Goal: Task Accomplishment & Management: Complete application form

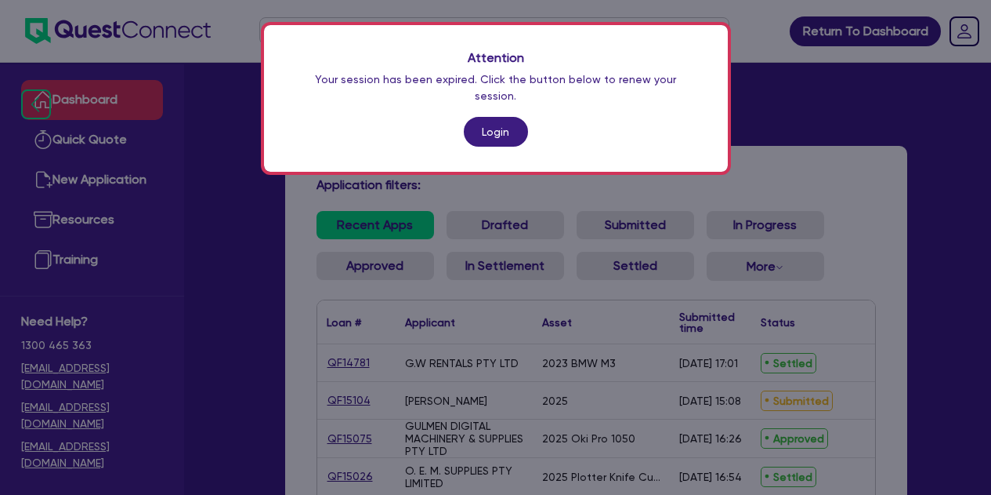
scroll to position [422, 0]
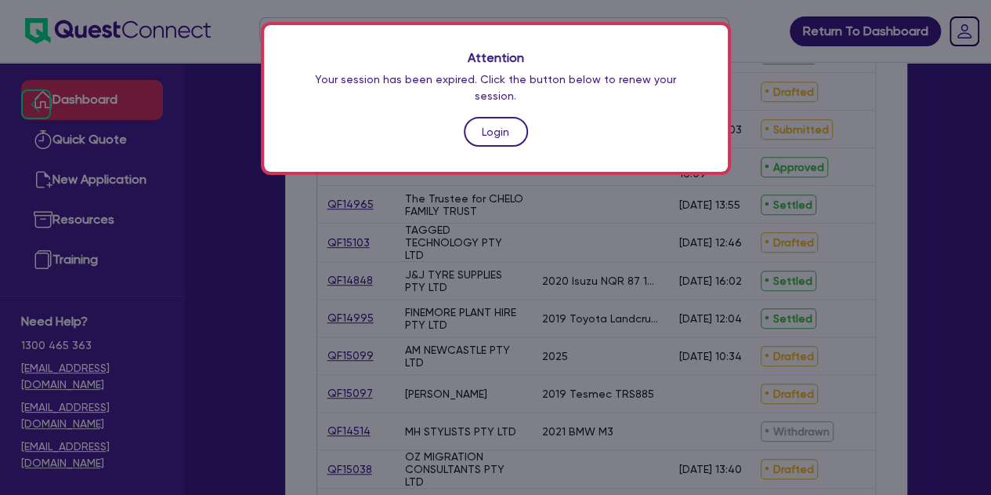
click at [493, 117] on link "Login" at bounding box center [496, 132] width 64 height 30
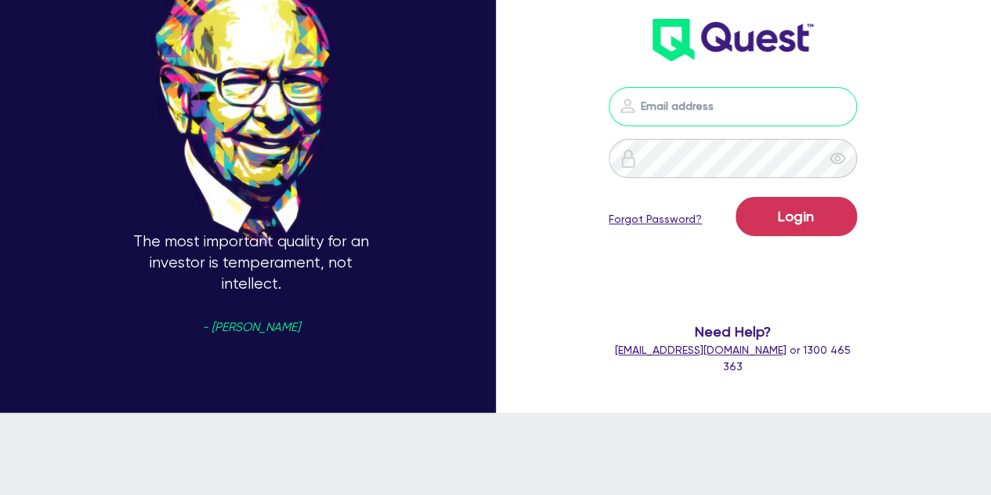
type input "[PERSON_NAME][EMAIL_ADDRESS][PERSON_NAME][DOMAIN_NAME]"
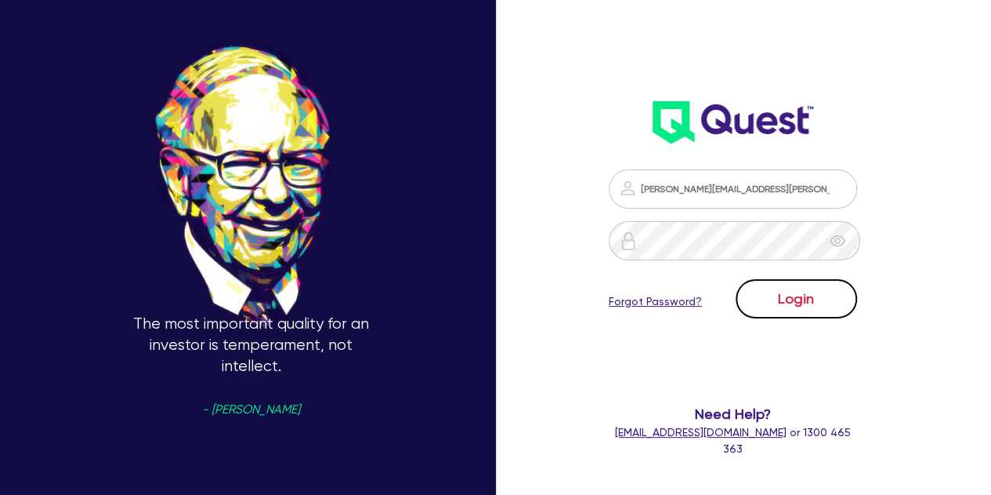
click at [796, 312] on button "Login" at bounding box center [796, 298] width 121 height 39
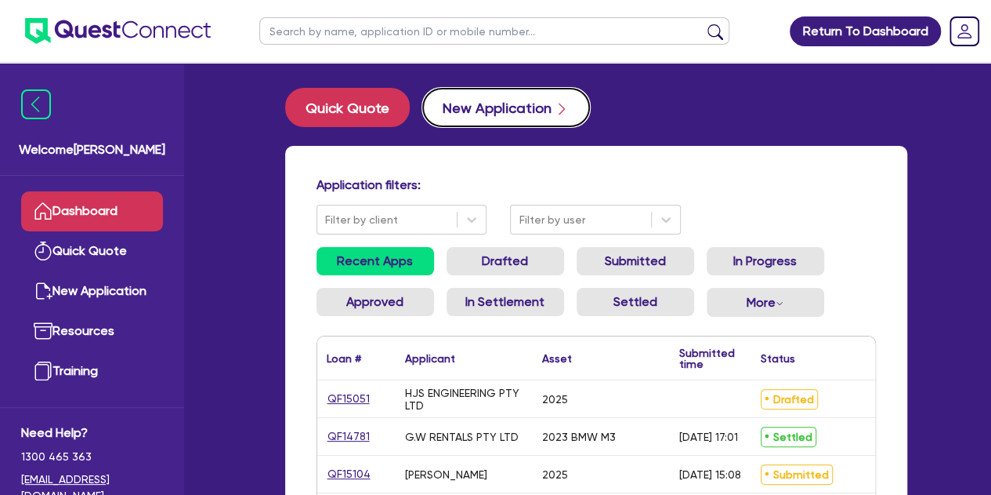
click at [486, 107] on button "New Application" at bounding box center [506, 107] width 168 height 39
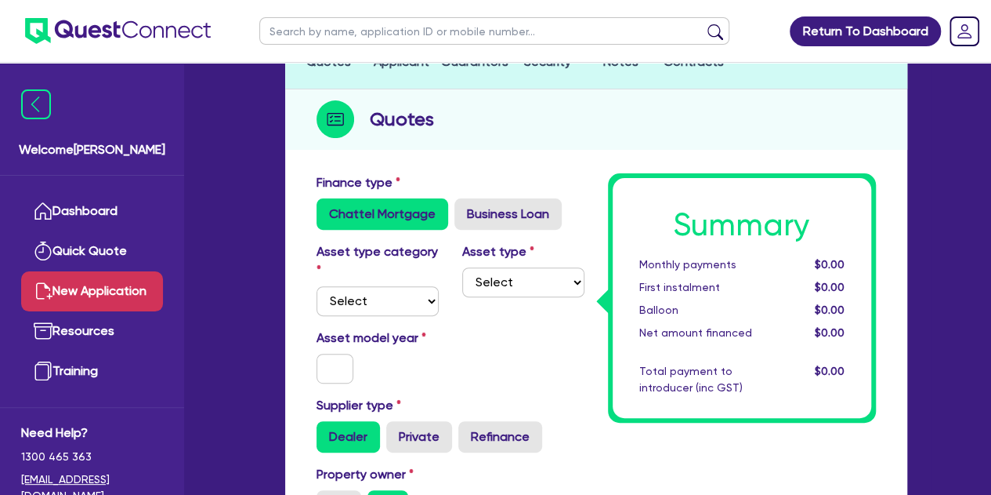
scroll to position [144, 0]
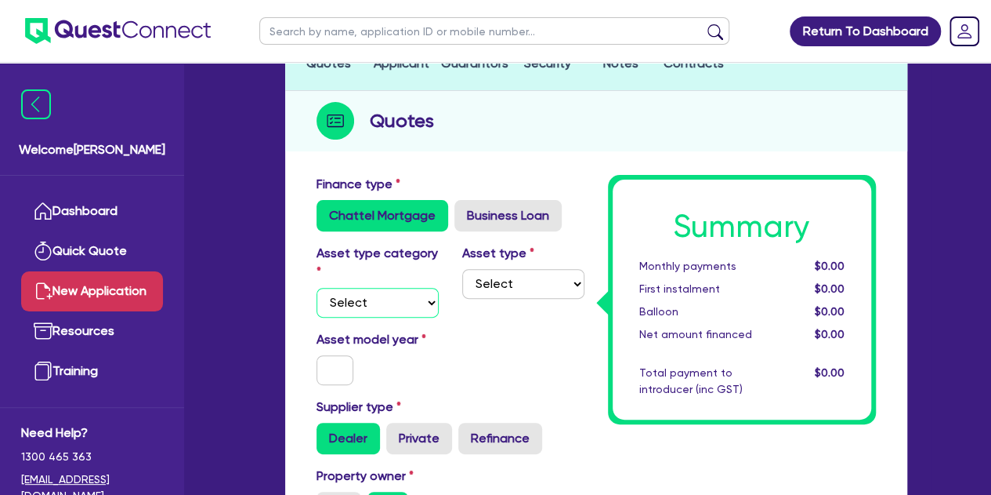
click at [401, 306] on select "Select Cars and light trucks Primary assets Secondary assets Tertiary assets" at bounding box center [378, 303] width 122 height 30
select select "CARS_AND_LIGHT_TRUCKS"
click at [317, 288] on select "Select Cars and light trucks Primary assets Secondary assets Tertiary assets" at bounding box center [378, 303] width 122 height 30
click at [511, 277] on select "Select Passenger vehicles Vans and utes Light trucks up to 4.5 tonne" at bounding box center [523, 284] width 122 height 30
select select "PASSENGER_VEHICLES"
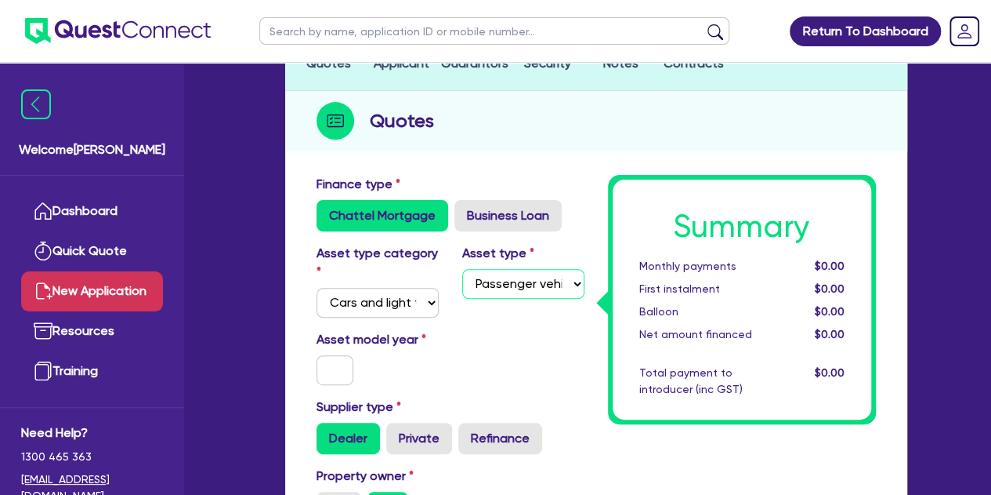
click at [462, 269] on select "Select Passenger vehicles Vans and utes Light trucks up to 4.5 tonne" at bounding box center [523, 284] width 122 height 30
click at [321, 364] on input "text" at bounding box center [336, 370] width 38 height 30
type input "2022"
click at [491, 370] on div "Asset model year [DATE]" at bounding box center [451, 363] width 292 height 67
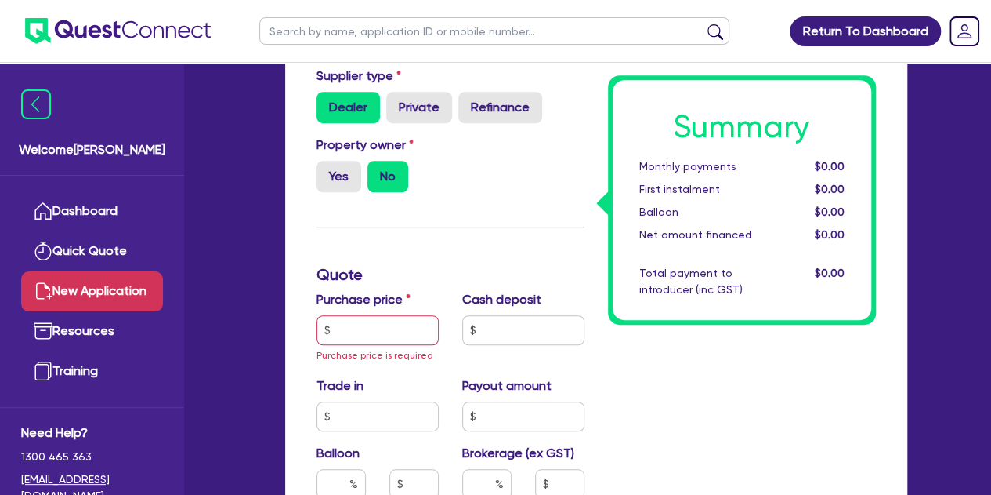
scroll to position [476, 0]
click at [379, 326] on input "text" at bounding box center [378, 329] width 122 height 30
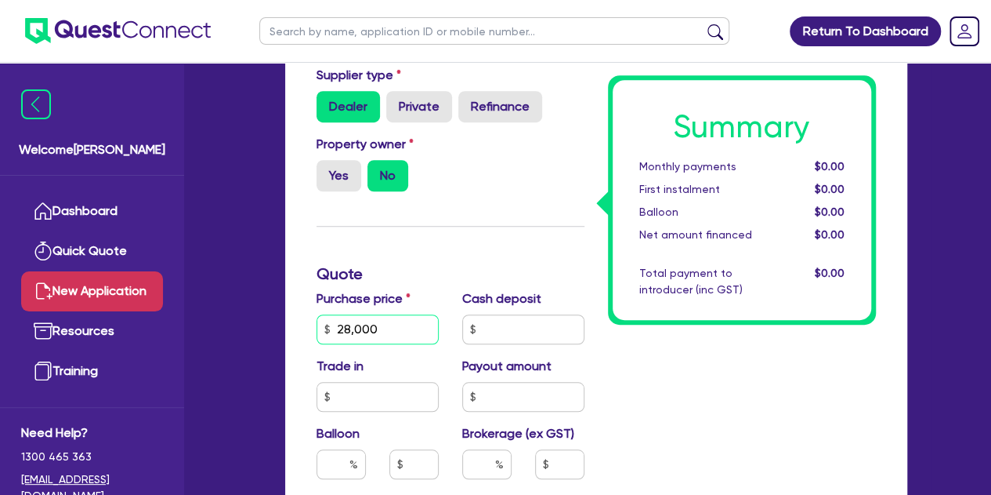
type input "28,000"
click at [484, 321] on input "text" at bounding box center [523, 329] width 122 height 30
type input "5,000"
click at [474, 252] on div "Finance type Chattel Mortgage Business Loan Asset type category Select Cars and…" at bounding box center [451, 370] width 292 height 1054
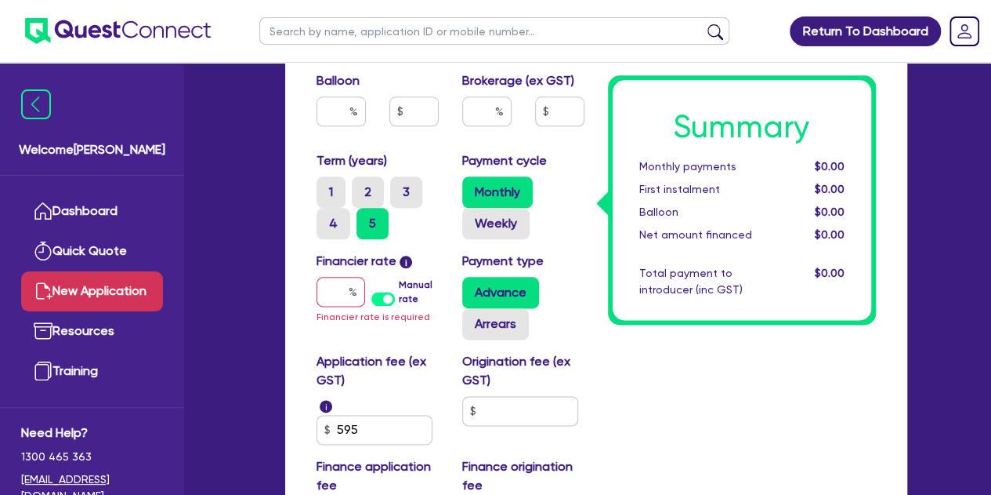
scroll to position [830, 0]
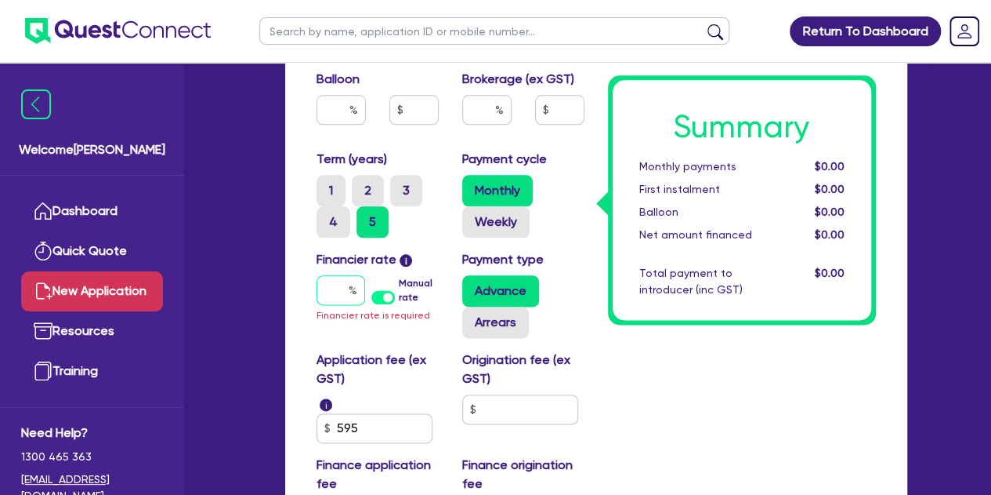
click at [351, 288] on div at bounding box center [341, 290] width 49 height 30
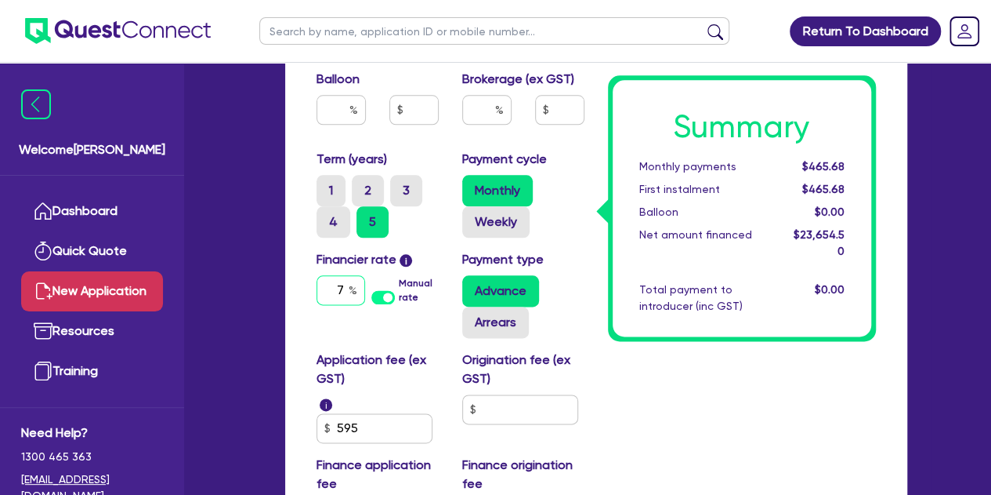
type input "7"
click at [611, 415] on div "Summary Monthly payments $465.68 First instalment $465.68 Balloon $0.00 Net amo…" at bounding box center [742, 16] width 292 height 1054
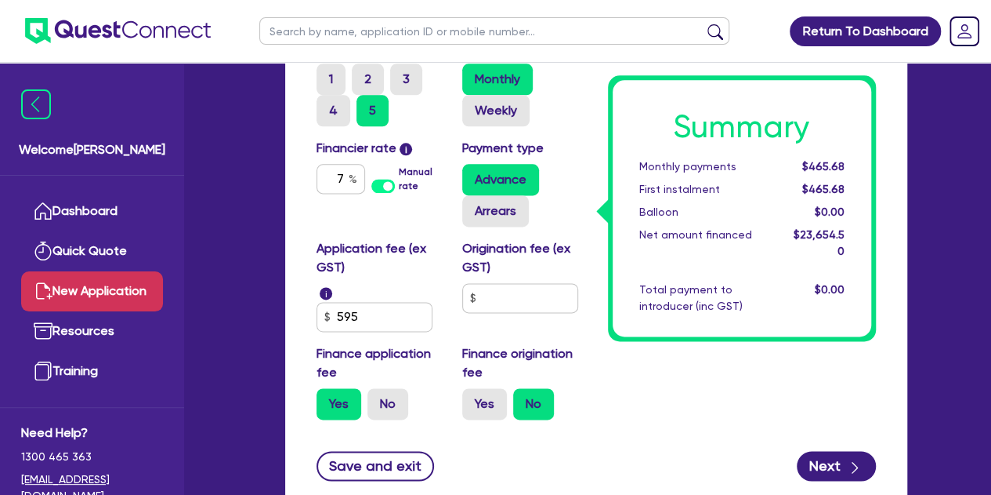
scroll to position [966, 0]
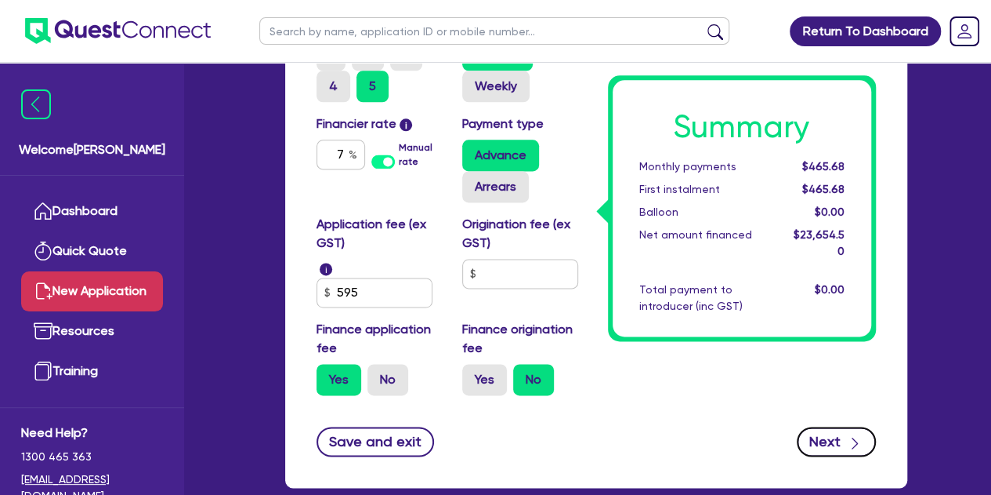
click at [835, 441] on button "Next" at bounding box center [836, 441] width 79 height 30
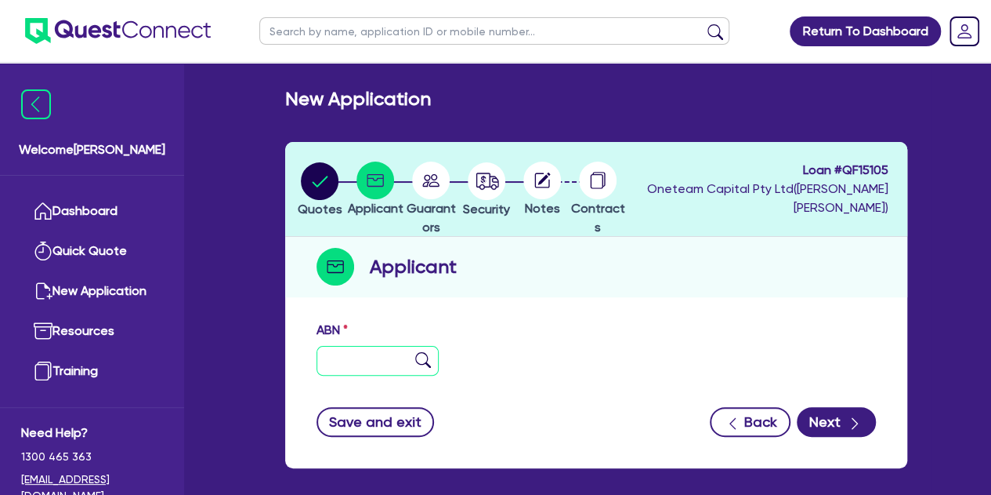
click at [380, 347] on input "text" at bounding box center [378, 361] width 122 height 30
type input "11 111 111 111"
click at [888, 405] on div "ABN 11 111 111 111 Entity name Trading name Type of entity Select Sole Trader C…" at bounding box center [596, 390] width 622 height 155
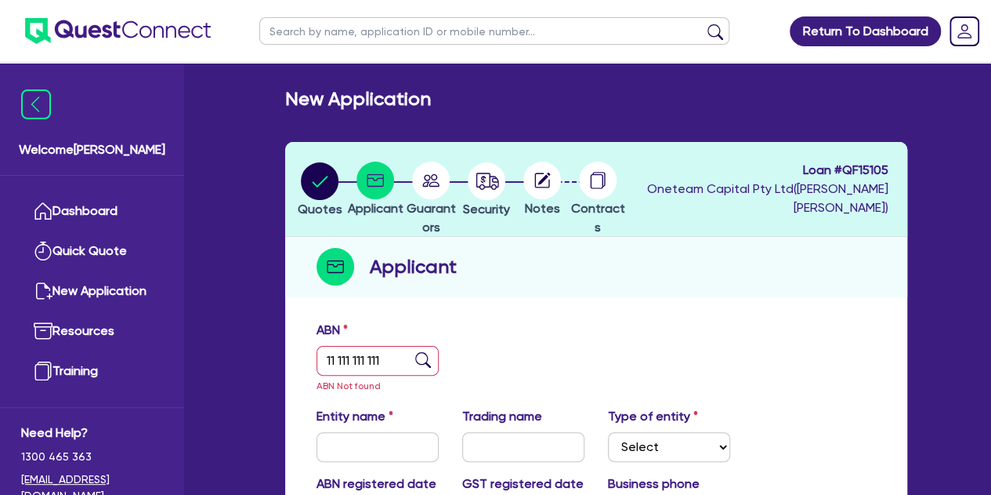
click at [840, 420] on div "Entity name Trading name Type of entity Select Sole Trader Company Partnership …" at bounding box center [596, 440] width 583 height 67
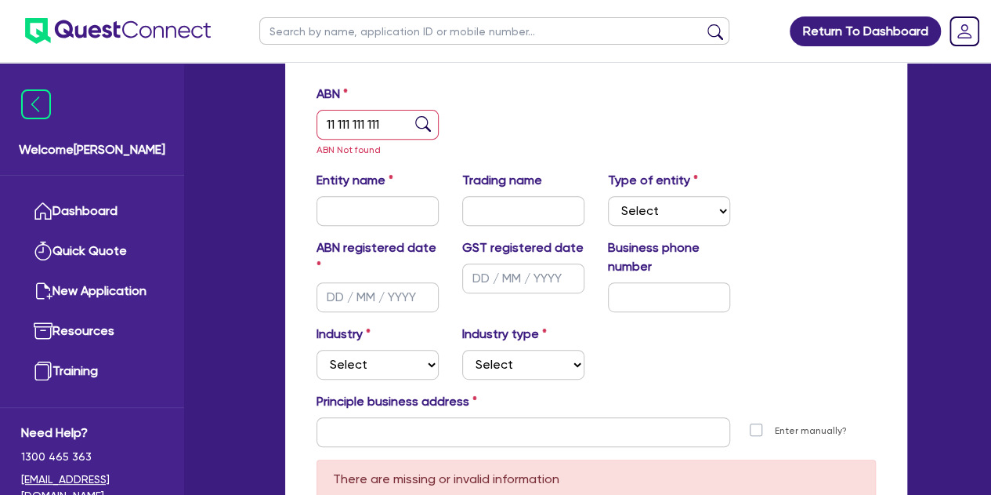
scroll to position [237, 0]
click at [351, 211] on input "text" at bounding box center [378, 210] width 122 height 30
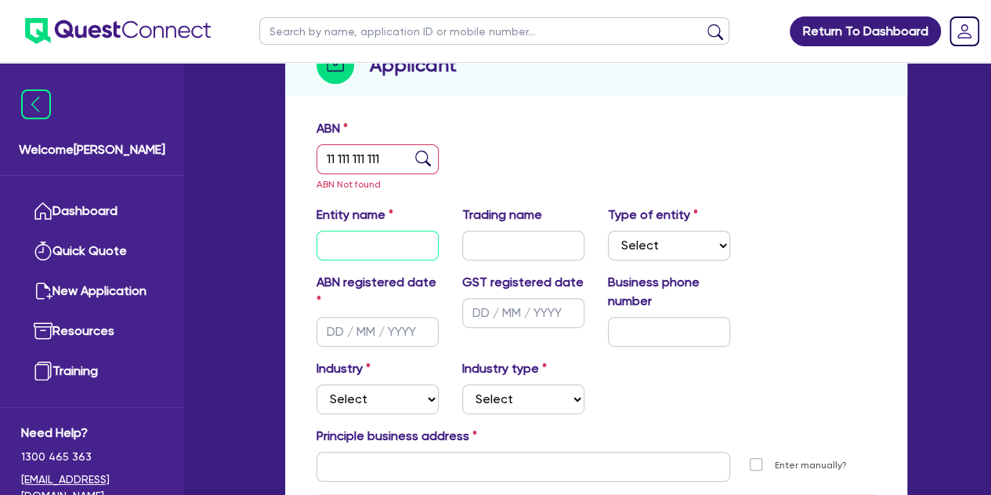
scroll to position [202, 0]
paste input "[PERSON_NAME]"
type input "[PERSON_NAME]"
click at [602, 114] on div "ABN 11 111 111 111 ABN Not found Entity name [PERSON_NAME] Trading name Type of…" at bounding box center [596, 362] width 622 height 502
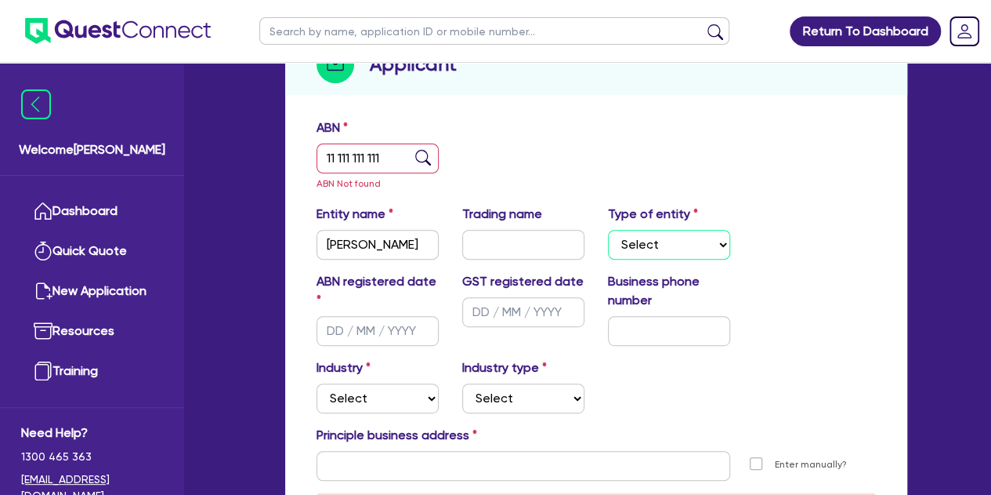
click at [647, 244] on select "Select Sole Trader Company Partnership Trust" at bounding box center [669, 245] width 122 height 30
select select "SOLE_TRADER"
click at [608, 230] on select "Select Sole Trader Company Partnership Trust" at bounding box center [669, 245] width 122 height 30
click at [761, 294] on div "ABN registered date GST registered date Business phone number" at bounding box center [596, 315] width 583 height 86
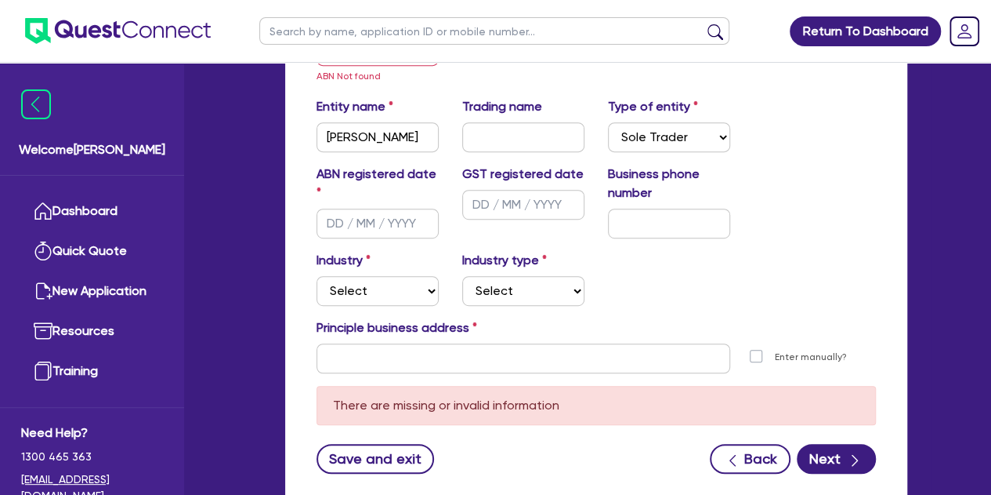
scroll to position [310, 0]
click at [345, 219] on input "text" at bounding box center [378, 223] width 122 height 30
type input "[DATE]"
click at [756, 302] on div "Industry Select Accomodation & Food Services Administrative & Support Services …" at bounding box center [596, 283] width 583 height 67
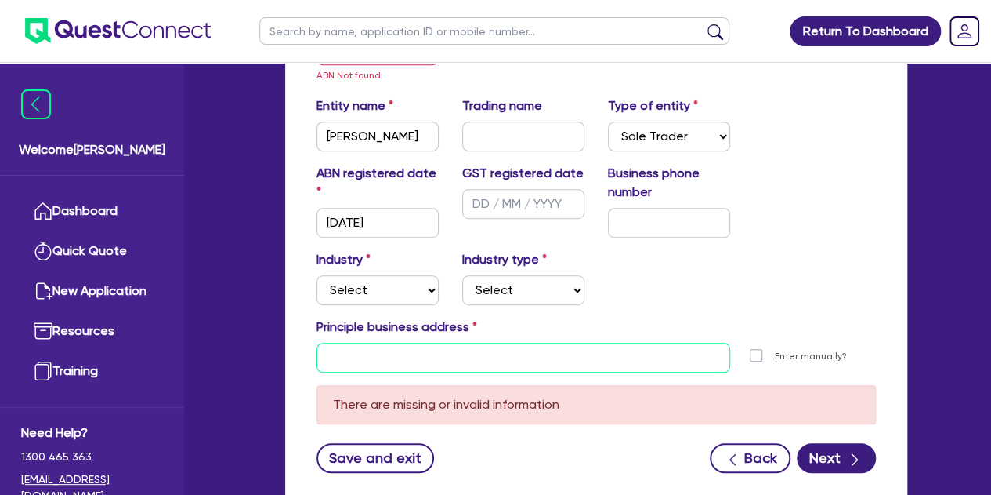
click at [375, 353] on input "text" at bounding box center [524, 358] width 414 height 30
paste input "[STREET_ADDRESS]"
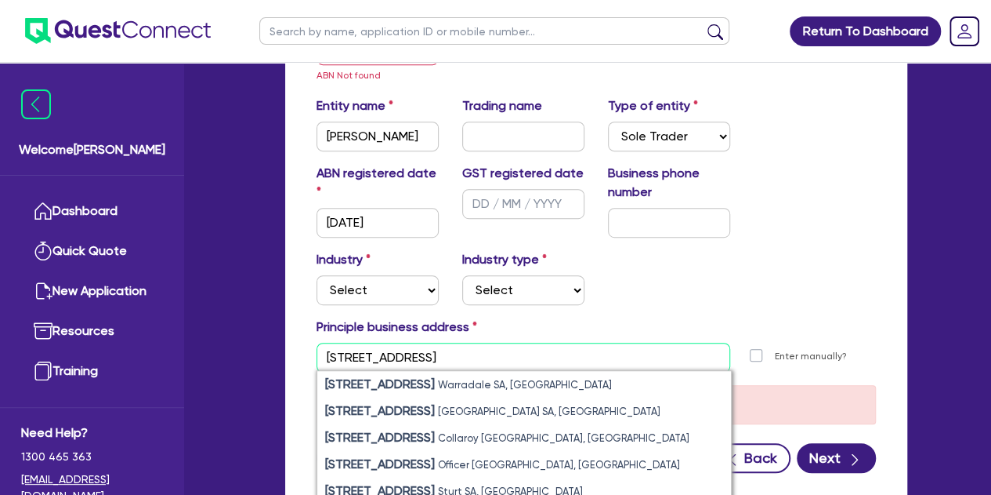
type input "[STREET_ADDRESS]"
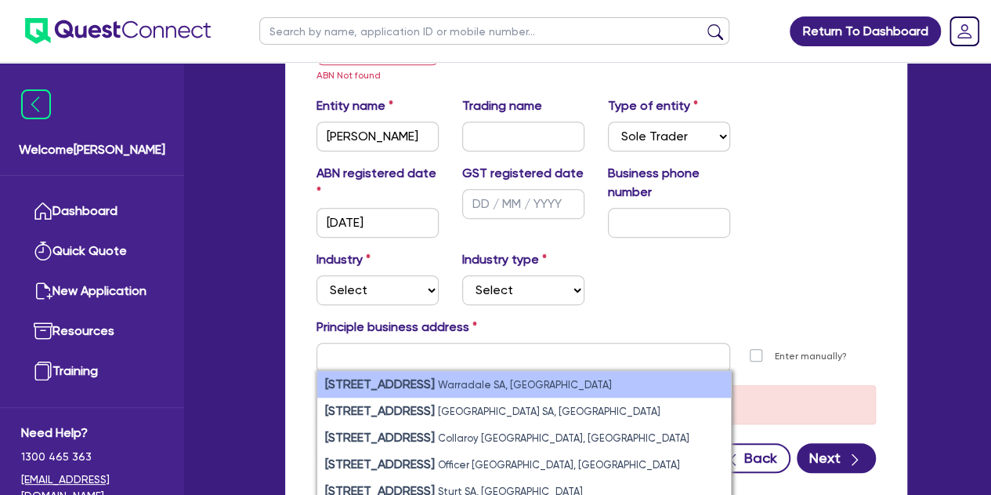
click at [377, 379] on strong "[STREET_ADDRESS]" at bounding box center [380, 383] width 110 height 15
type input "[STREET_ADDRESS]"
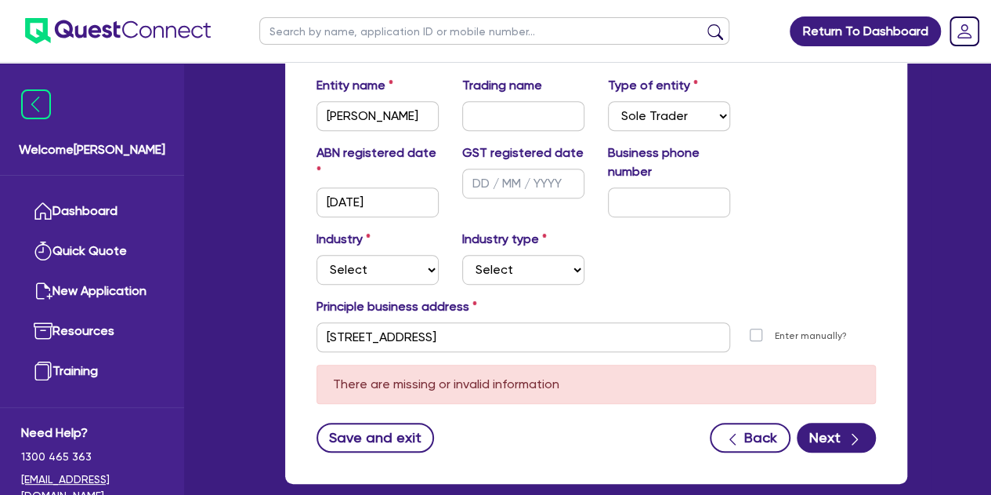
scroll to position [329, 0]
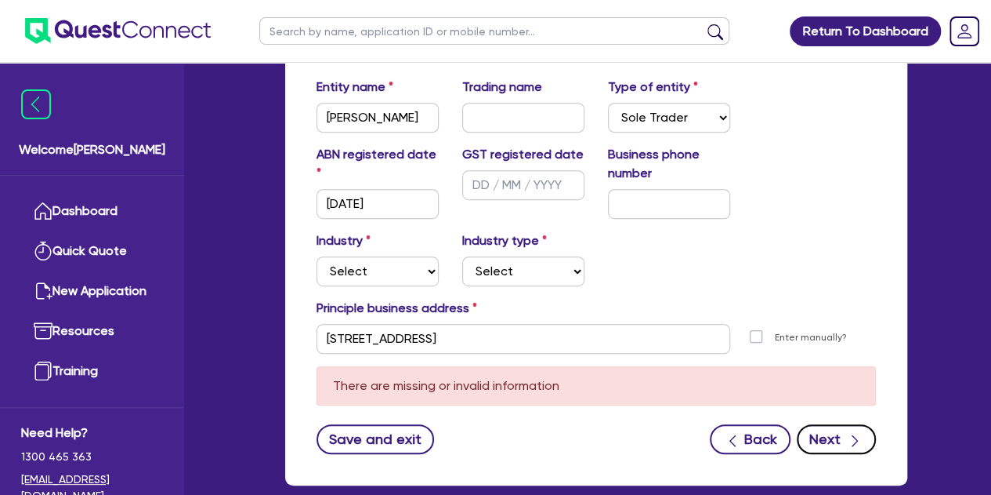
click at [845, 431] on button "Next" at bounding box center [836, 439] width 79 height 30
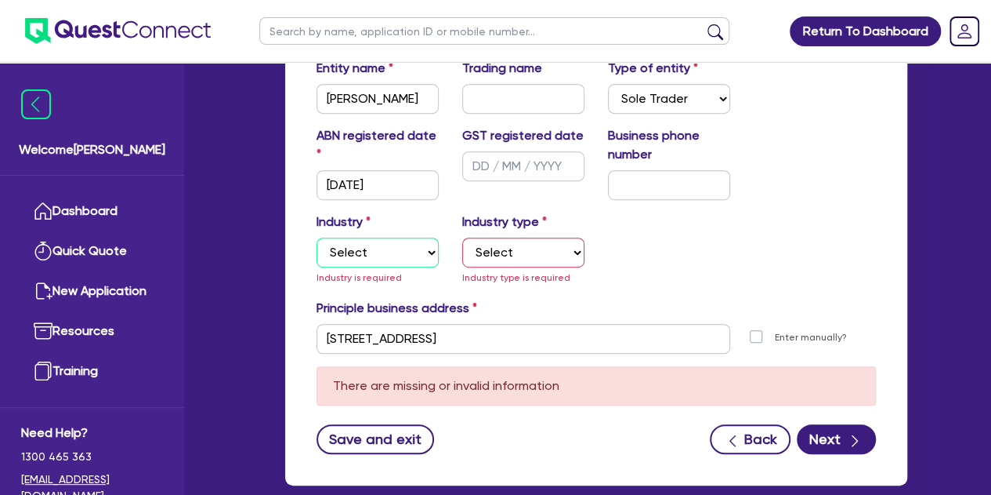
click at [346, 248] on select "Select Accomodation & Food Services Administrative & Support Services Agricultu…" at bounding box center [378, 252] width 122 height 30
select select "PROFESSIONAL"
click at [317, 237] on select "Select Accomodation & Food Services Administrative & Support Services Agricultu…" at bounding box center [378, 252] width 122 height 30
click at [480, 244] on select "Select Scientists Accountants Advertising & Marketing Specialists Lawyers & Sol…" at bounding box center [523, 252] width 122 height 30
select select "PHOTOGRAPHERS"
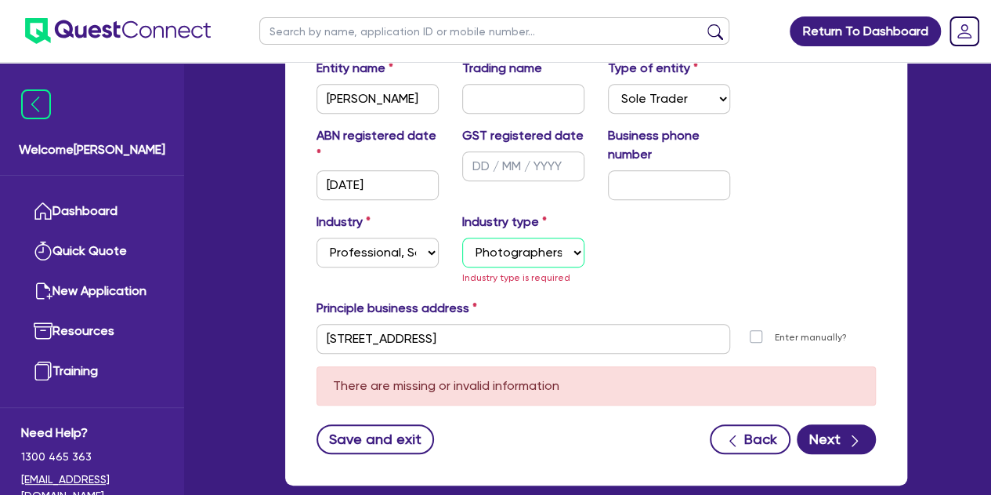
click at [462, 237] on select "Select Scientists Accountants Advertising & Marketing Specialists Lawyers & Sol…" at bounding box center [523, 252] width 122 height 30
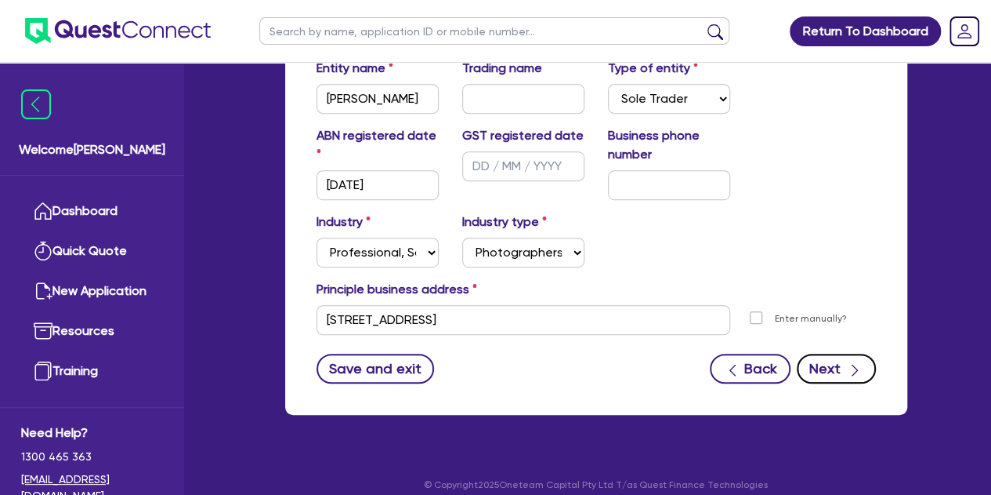
click at [832, 368] on button "Next" at bounding box center [836, 368] width 79 height 30
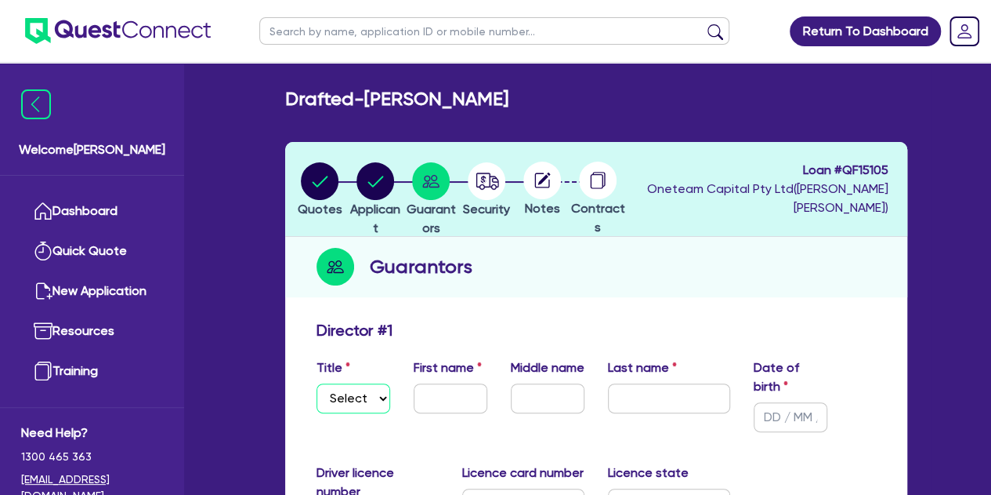
click at [354, 393] on select "Select Mr Mrs Ms Miss Dr" at bounding box center [354, 398] width 74 height 30
select select "MR"
click at [317, 383] on select "Select Mr Mrs Ms Miss Dr" at bounding box center [354, 398] width 74 height 30
click at [425, 396] on input "text" at bounding box center [451, 398] width 74 height 30
type input "[PERSON_NAME]"
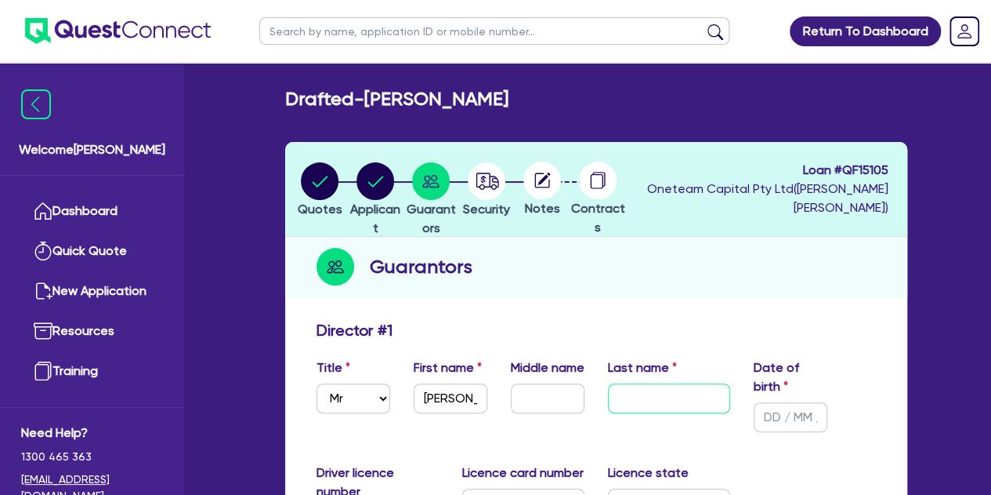
click at [647, 388] on input "text" at bounding box center [669, 398] width 122 height 30
paste input "Iftikhar"
type input "Iftikhar"
click at [781, 419] on input "text" at bounding box center [791, 417] width 74 height 30
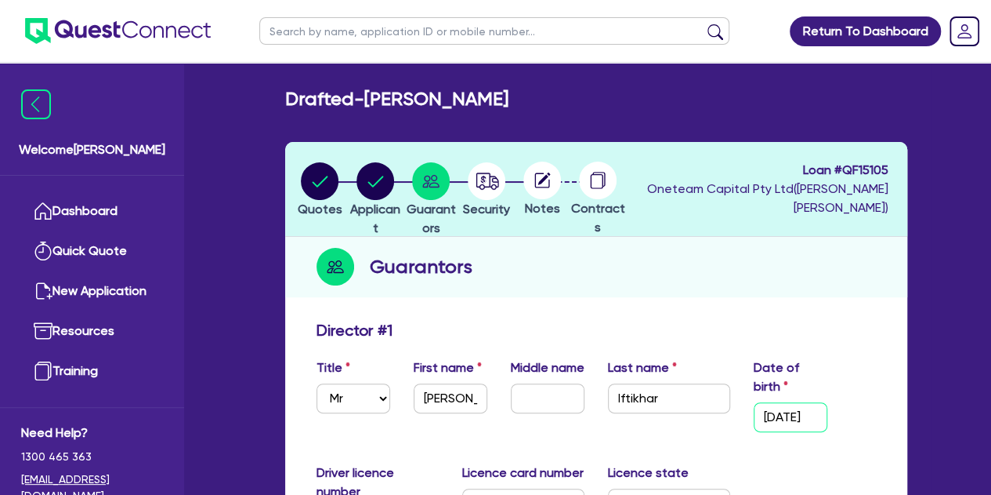
type input "[DATE]"
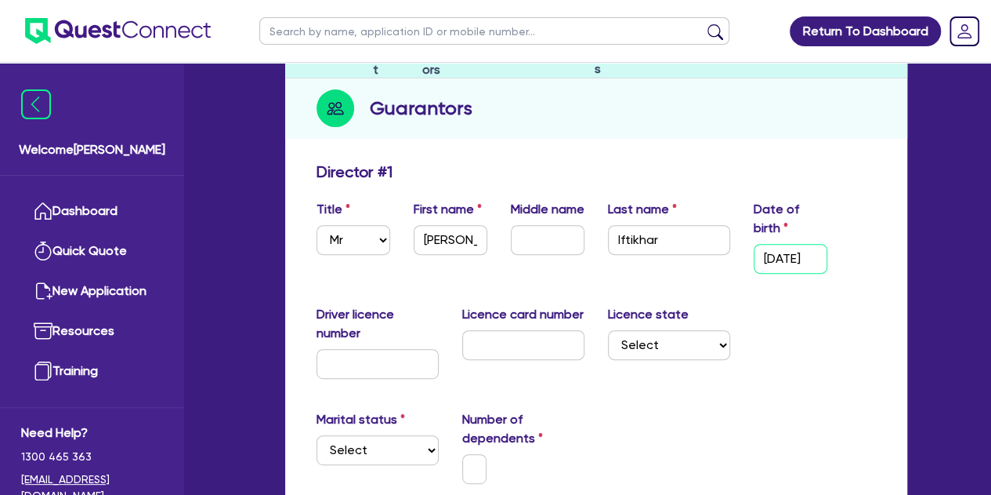
scroll to position [266, 0]
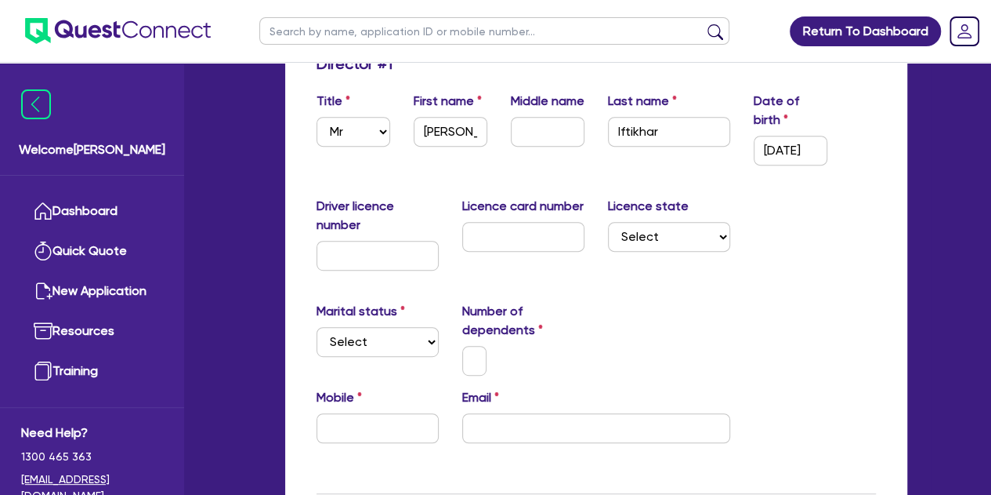
click at [378, 357] on div "Marital status Select [DEMOGRAPHIC_DATA] Married De Facto / Partner" at bounding box center [378, 339] width 146 height 74
click at [521, 415] on input "email" at bounding box center [596, 428] width 268 height 30
paste input "[PERSON_NAME][EMAIL_ADDRESS][DOMAIN_NAME]"
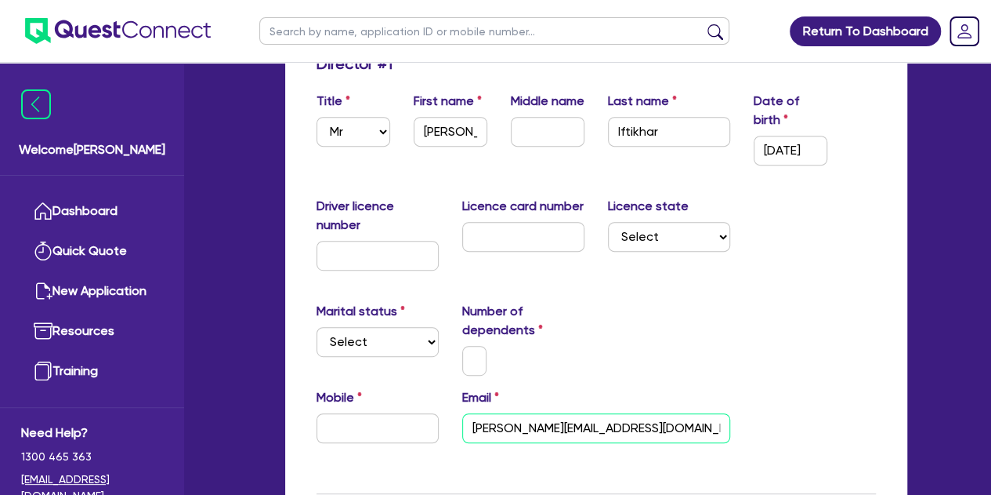
type input "[PERSON_NAME][EMAIL_ADDRESS][DOMAIN_NAME]"
click at [357, 448] on div "Mobile Email [PERSON_NAME][EMAIL_ADDRESS][DOMAIN_NAME]" at bounding box center [596, 421] width 583 height 67
click at [350, 434] on input "text" at bounding box center [378, 428] width 122 height 30
paste input "4144 002 76"
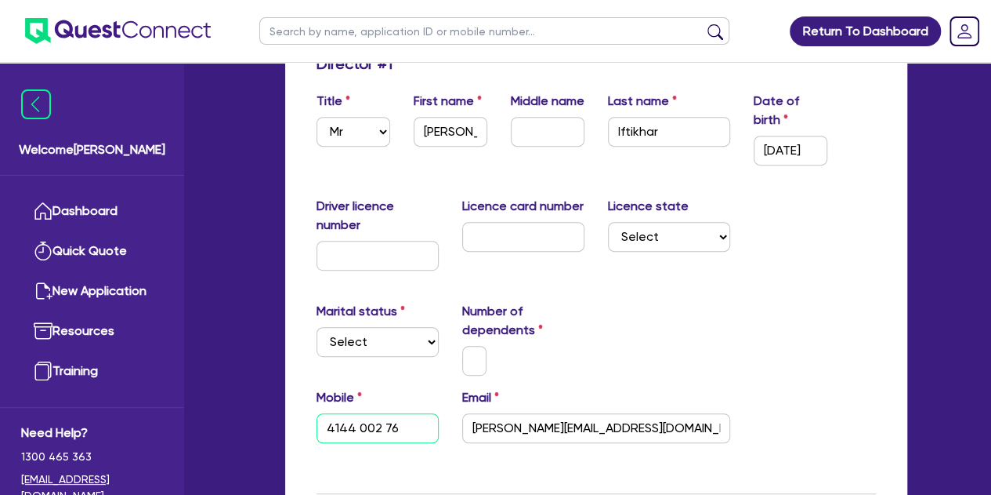
click at [323, 427] on input "4144 002 76" at bounding box center [378, 428] width 122 height 30
type input "0414 400 276"
click at [472, 361] on input "text" at bounding box center [474, 361] width 25 height 30
type input "1"
type input "0414 400 276"
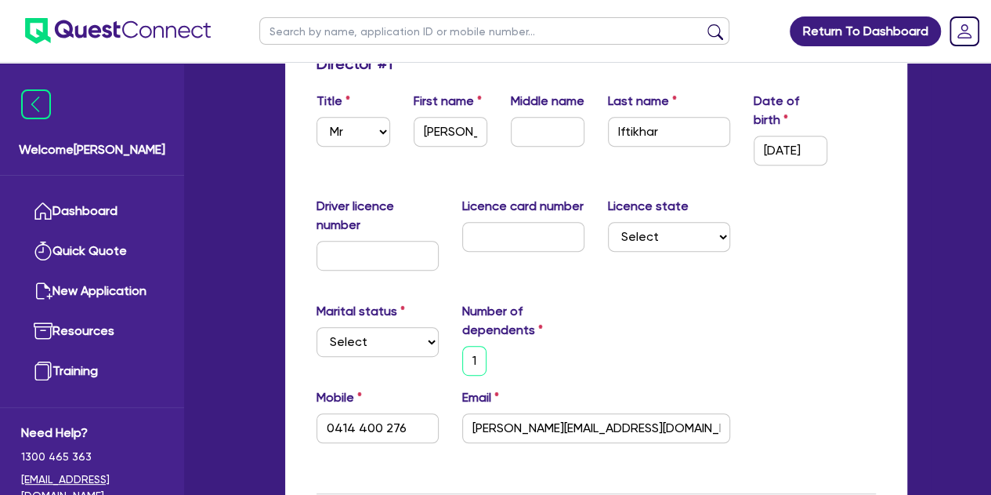
scroll to position [0, 2]
type input "1"
click at [413, 343] on select "Select Single Married De Facto / Partner" at bounding box center [378, 342] width 122 height 30
click at [484, 360] on input "1" at bounding box center [474, 361] width 25 height 30
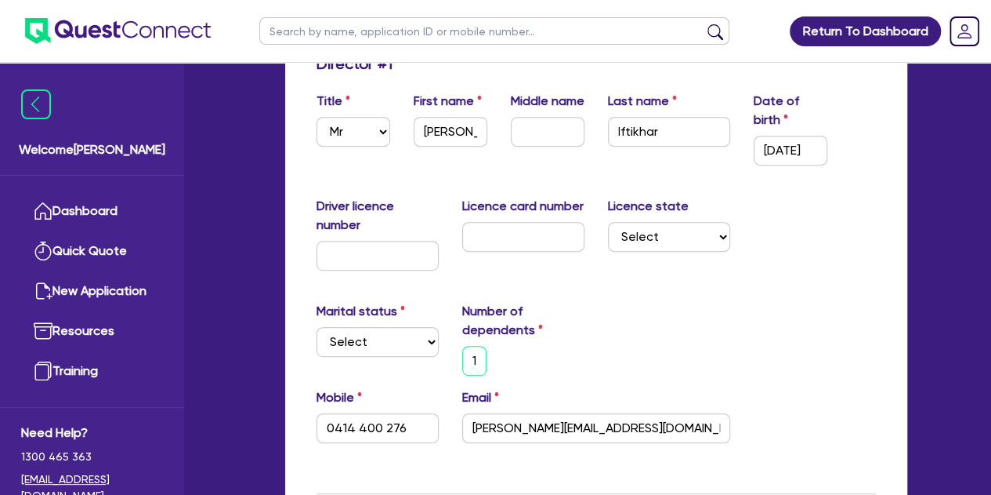
type input "0414 400 276"
type input "0"
type input "0414 400 276"
type input "0"
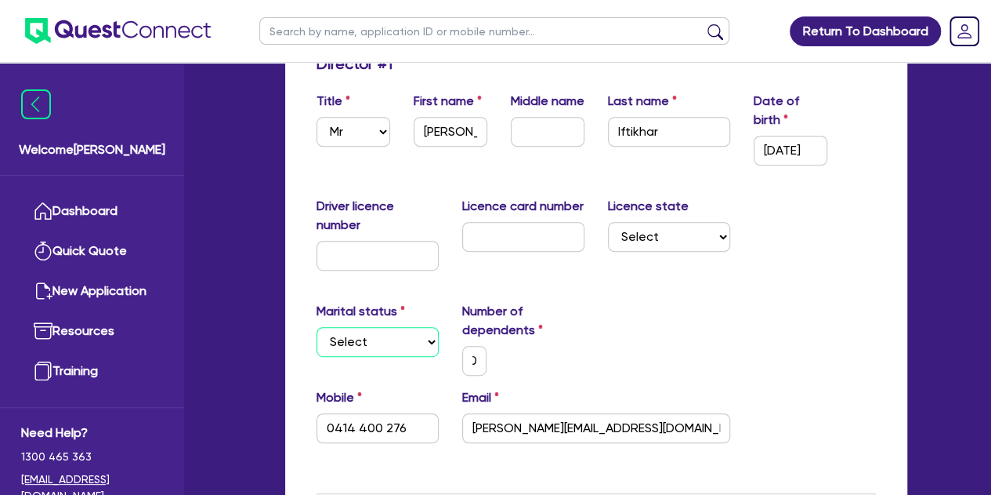
click at [379, 340] on select "Select Single Married De Facto / Partner" at bounding box center [378, 342] width 122 height 30
select select "SINGLE"
click at [317, 327] on select "Select Single Married De Facto / Partner" at bounding box center [378, 342] width 122 height 30
type input "0"
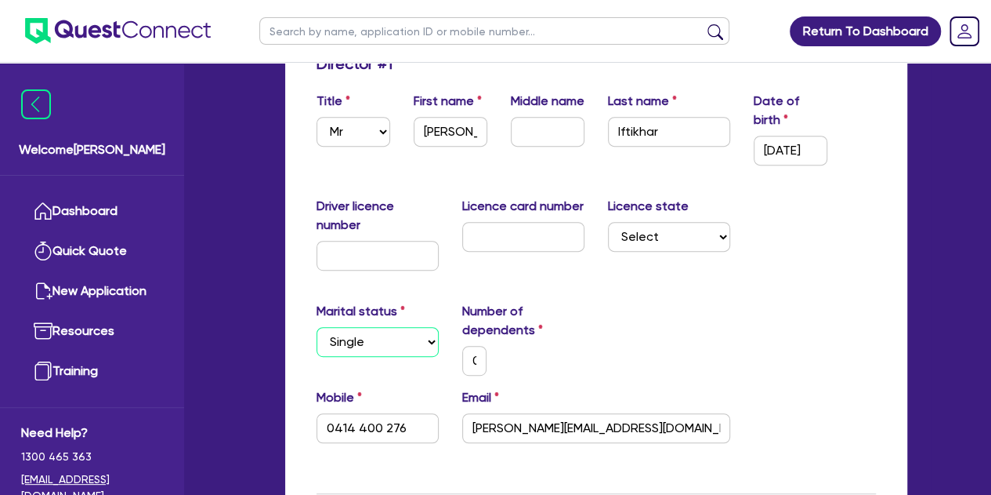
type input "0414 400 276"
click at [616, 368] on div "Marital status Select [DEMOGRAPHIC_DATA] Married De Facto / Partner Number of d…" at bounding box center [596, 345] width 583 height 86
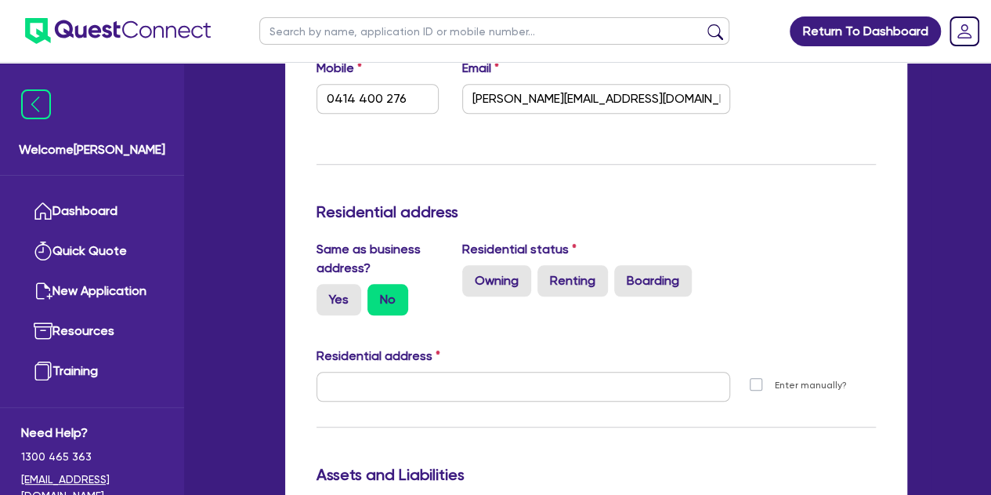
scroll to position [597, 0]
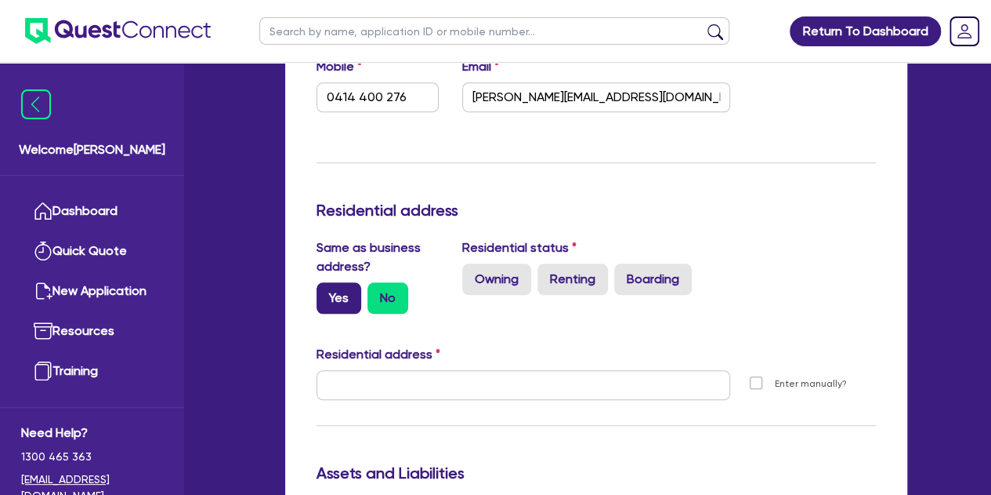
click at [333, 302] on label "Yes" at bounding box center [339, 297] width 45 height 31
click at [327, 292] on input "Yes" at bounding box center [322, 287] width 10 height 10
radio input "true"
type input "0"
type input "0414 400 276"
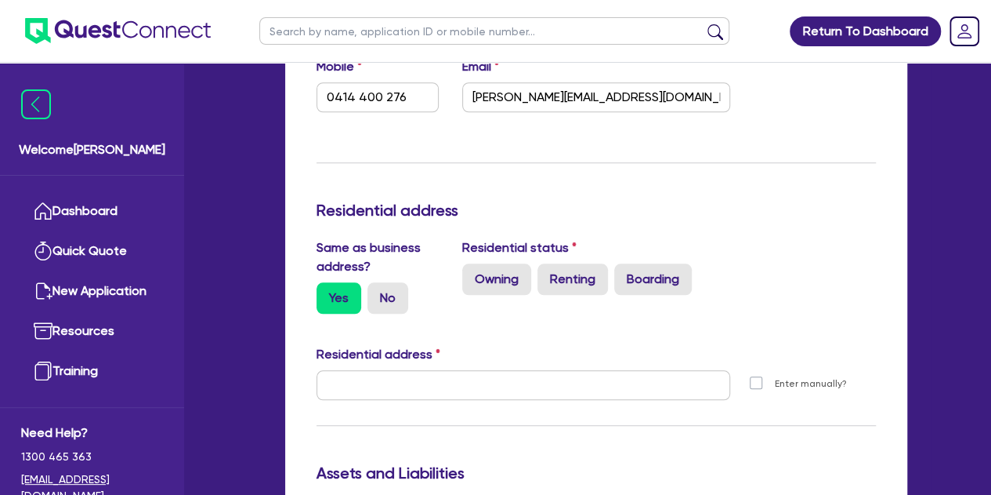
type input "[STREET_ADDRESS]"
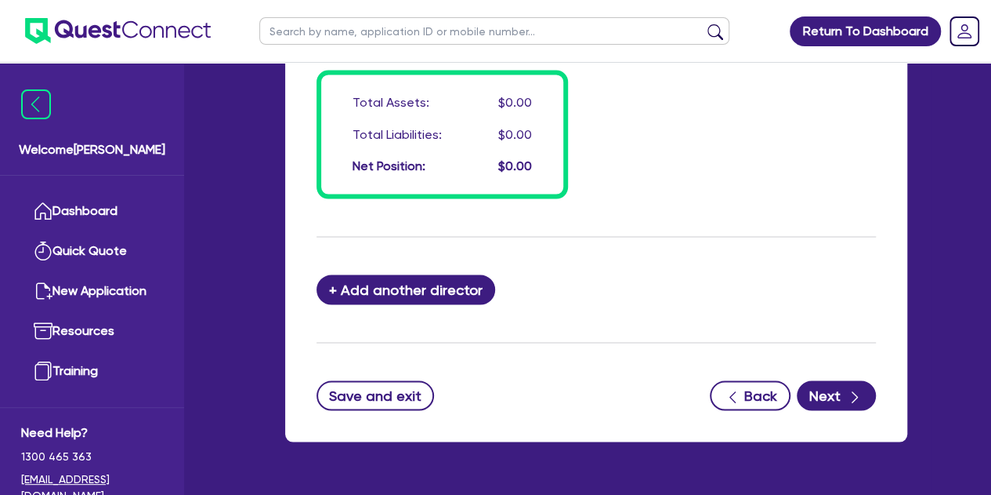
scroll to position [1415, 0]
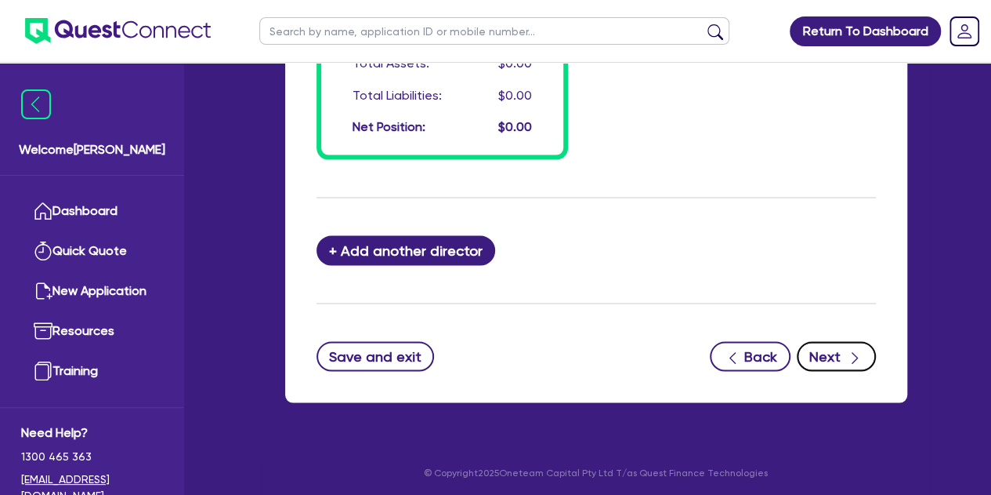
click at [841, 353] on button "Next" at bounding box center [836, 356] width 79 height 30
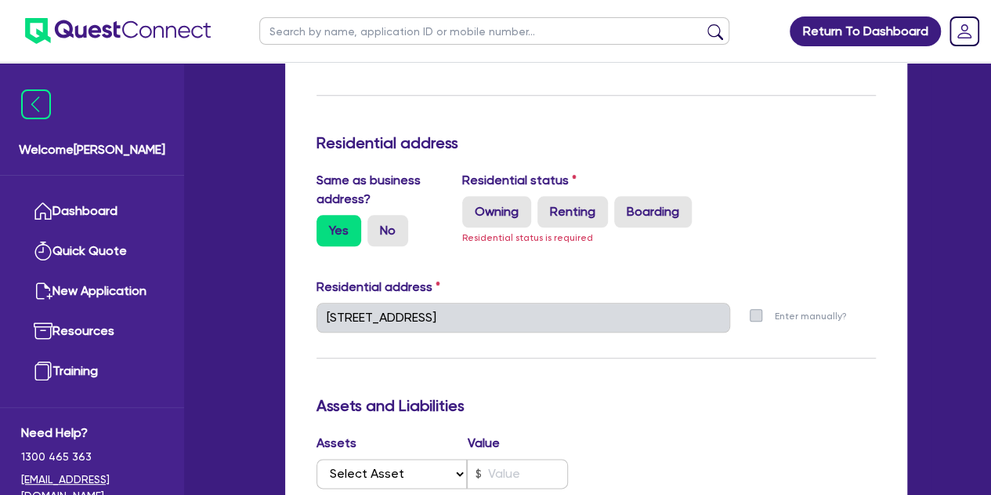
scroll to position [659, 0]
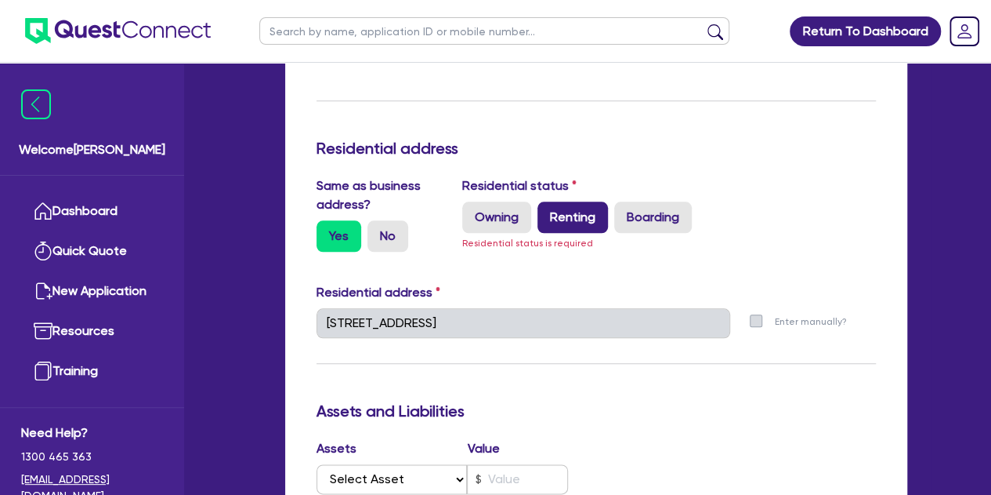
click at [560, 216] on label "Renting" at bounding box center [573, 216] width 71 height 31
click at [548, 212] on input "Renting" at bounding box center [543, 206] width 10 height 10
radio input "true"
type input "0"
type input "0414 400 276"
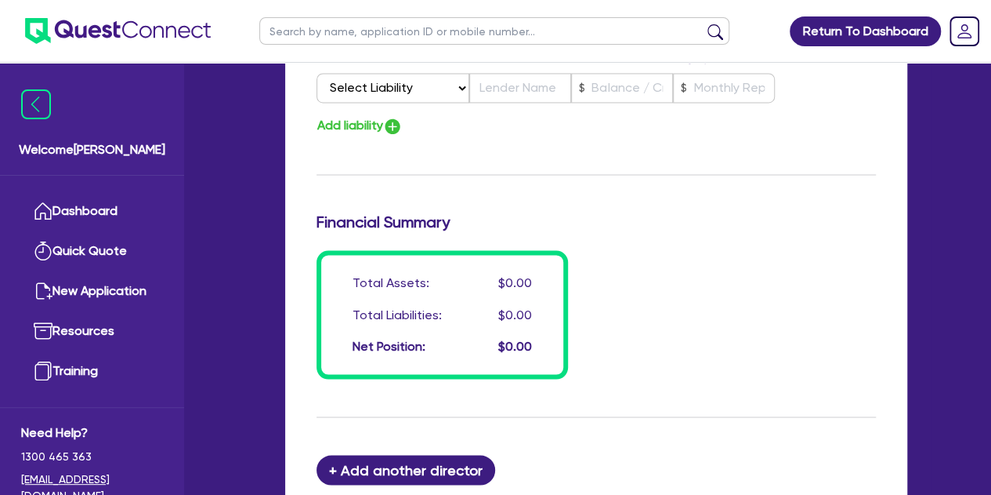
scroll to position [1311, 0]
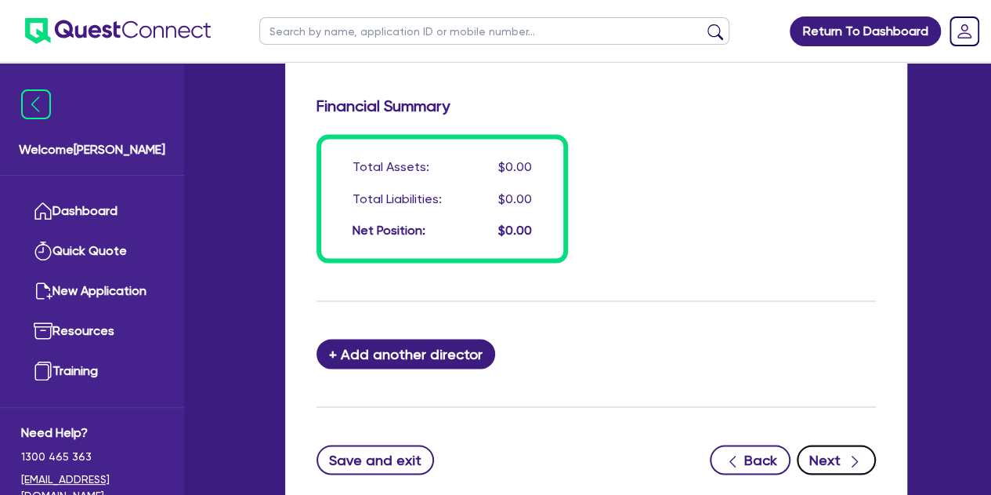
click at [824, 463] on button "Next" at bounding box center [836, 459] width 79 height 30
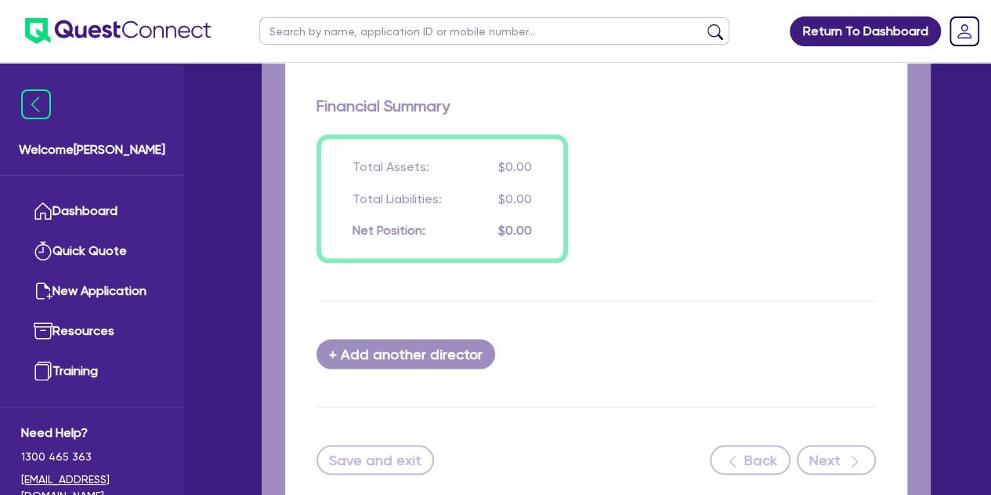
select select "CARS_AND_LIGHT_TRUCKS"
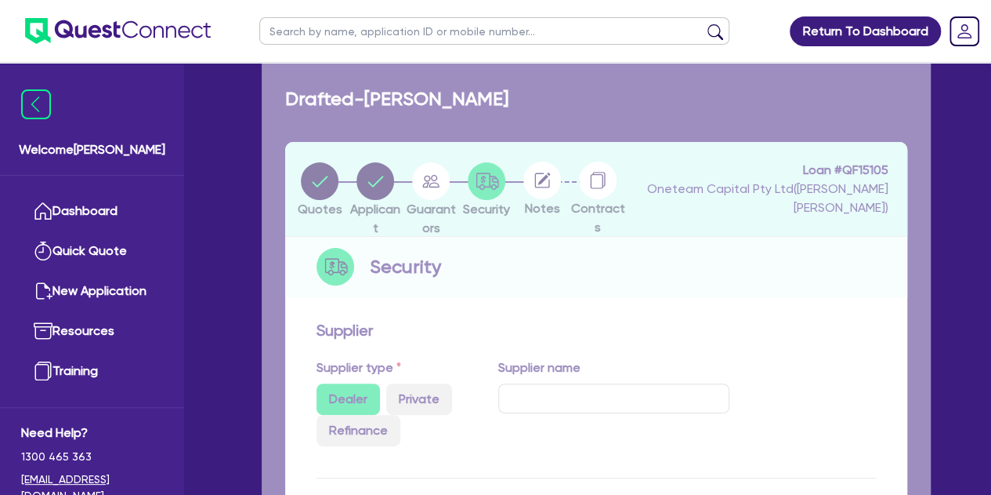
select select "PASSENGER_VEHICLES"
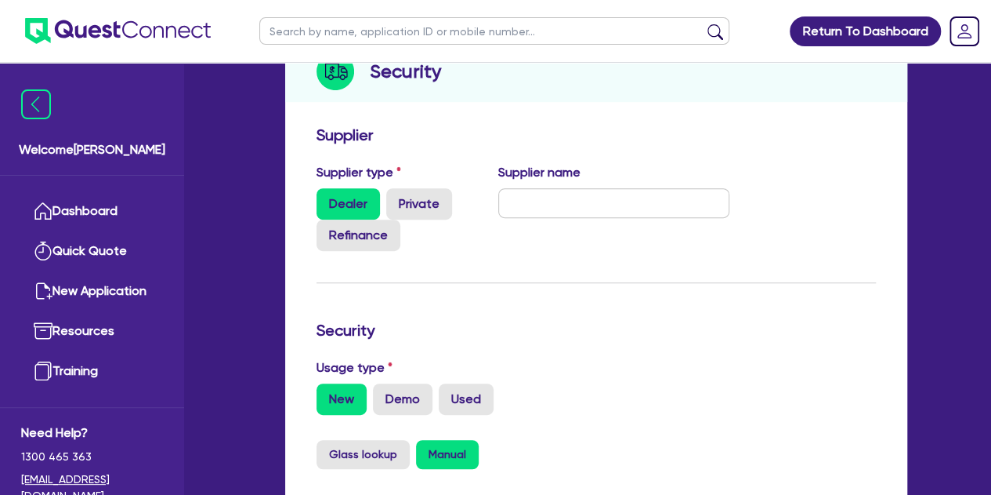
scroll to position [226, 0]
click at [514, 208] on input "text" at bounding box center [613, 202] width 231 height 30
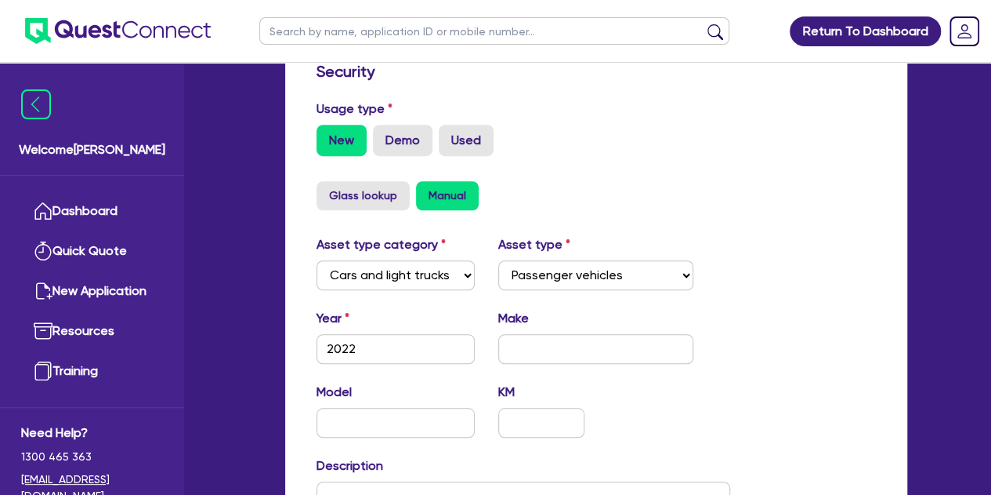
scroll to position [485, 0]
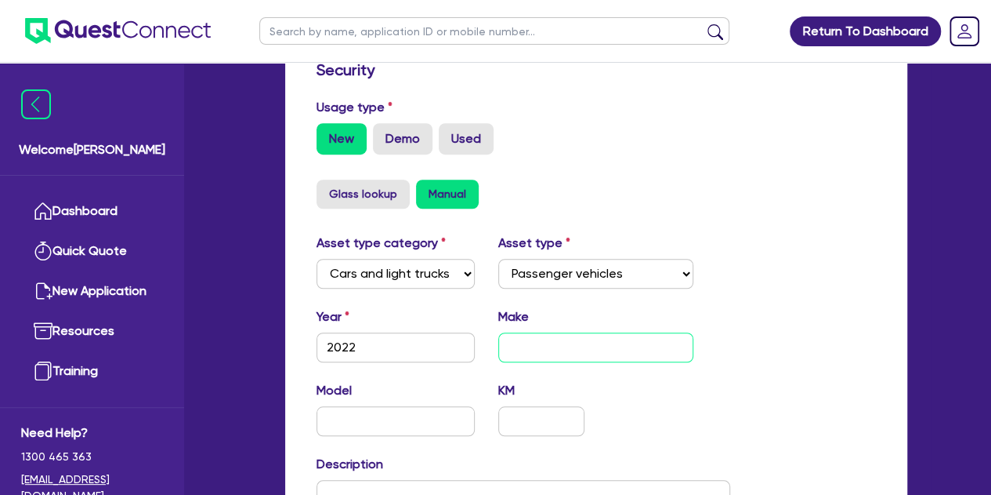
click at [525, 341] on input "text" at bounding box center [595, 347] width 195 height 30
type input "Toyota"
click at [406, 409] on input "text" at bounding box center [396, 421] width 159 height 30
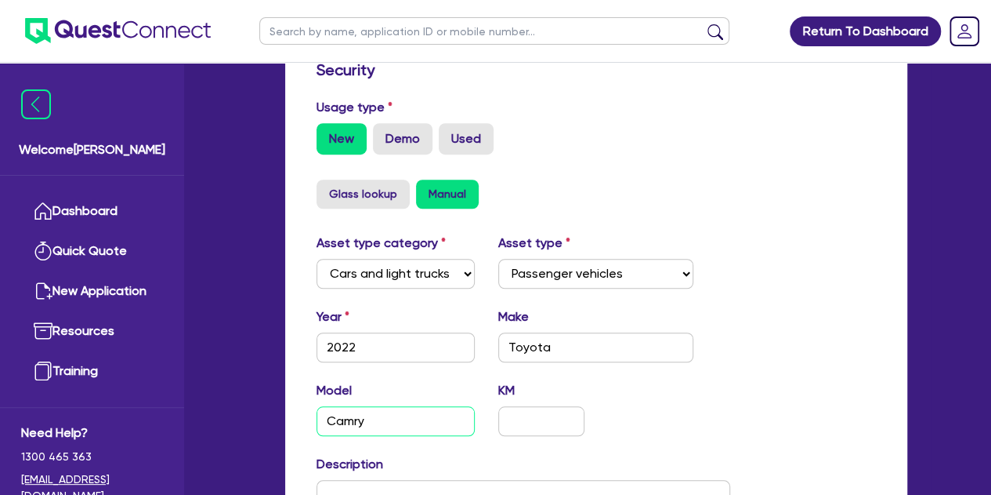
type input "Camry"
click at [658, 400] on div "Model Camry KM" at bounding box center [523, 414] width 437 height 67
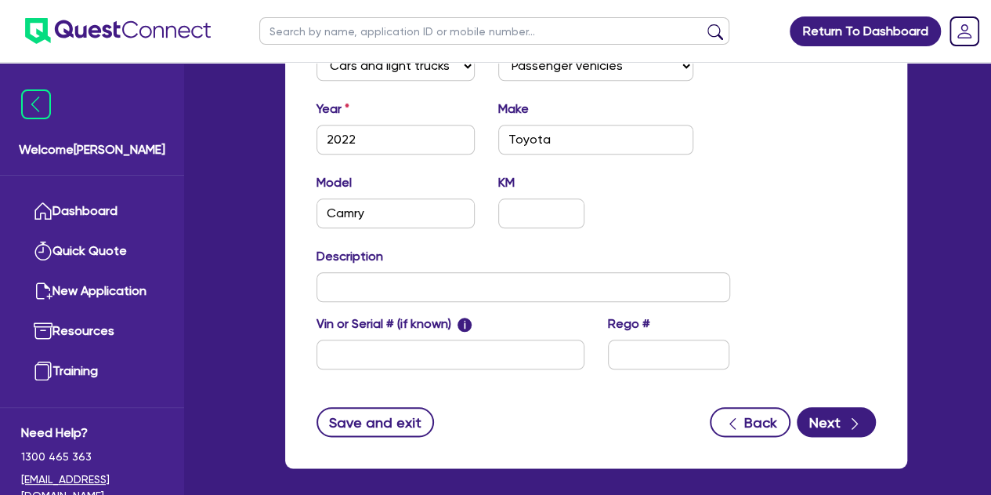
scroll to position [694, 0]
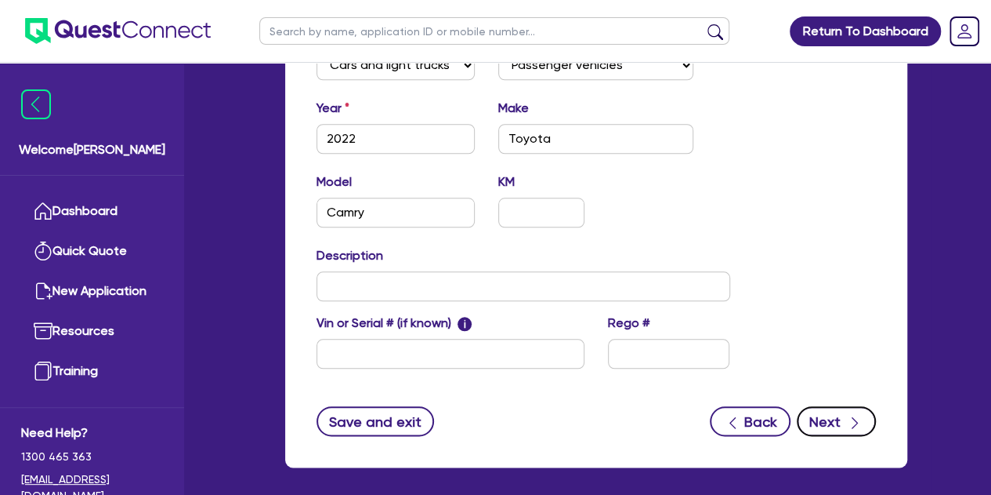
click at [825, 414] on button "Next" at bounding box center [836, 421] width 79 height 30
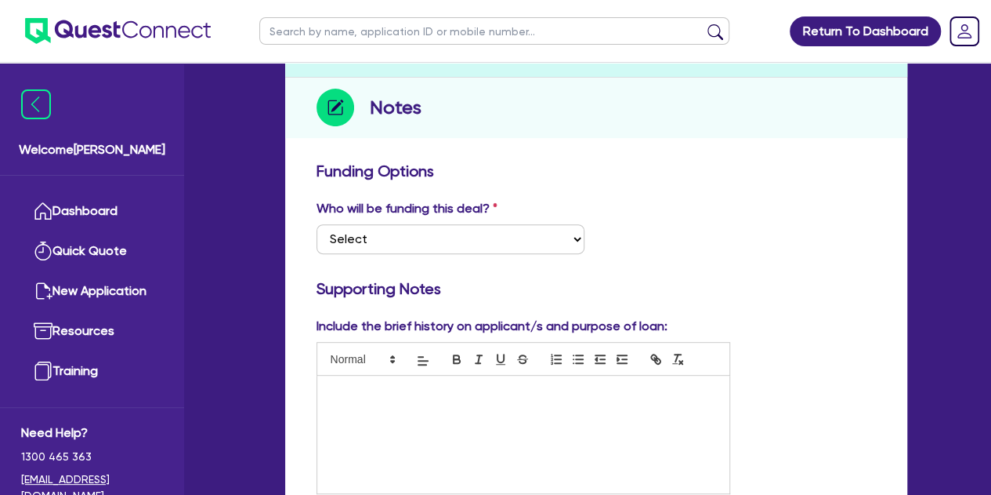
scroll to position [190, 0]
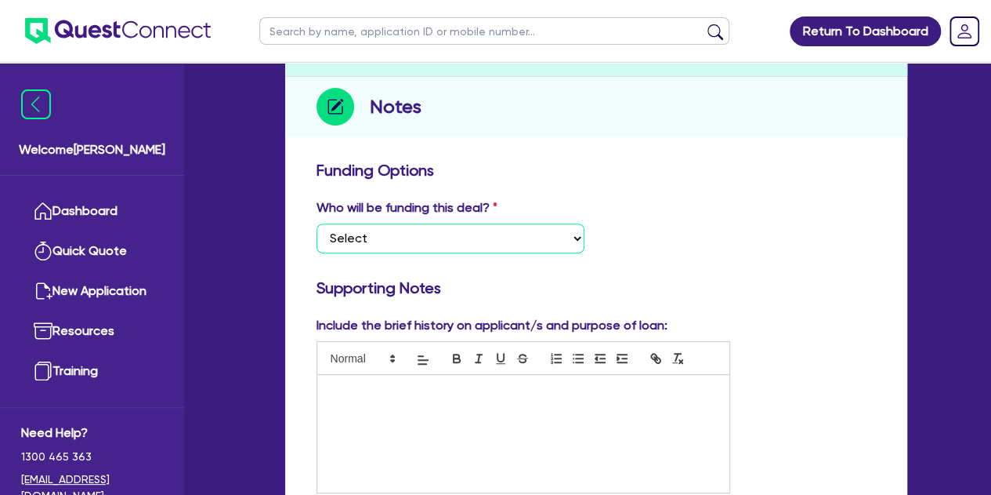
click at [428, 252] on select "Select I want Quest to fund 100% I will fund 100% I will co-fund with Quest Oth…" at bounding box center [451, 238] width 268 height 30
select select "Other"
click at [317, 223] on select "Select I want Quest to fund 100% I will fund 100% I will co-fund with Quest Oth…" at bounding box center [451, 238] width 268 height 30
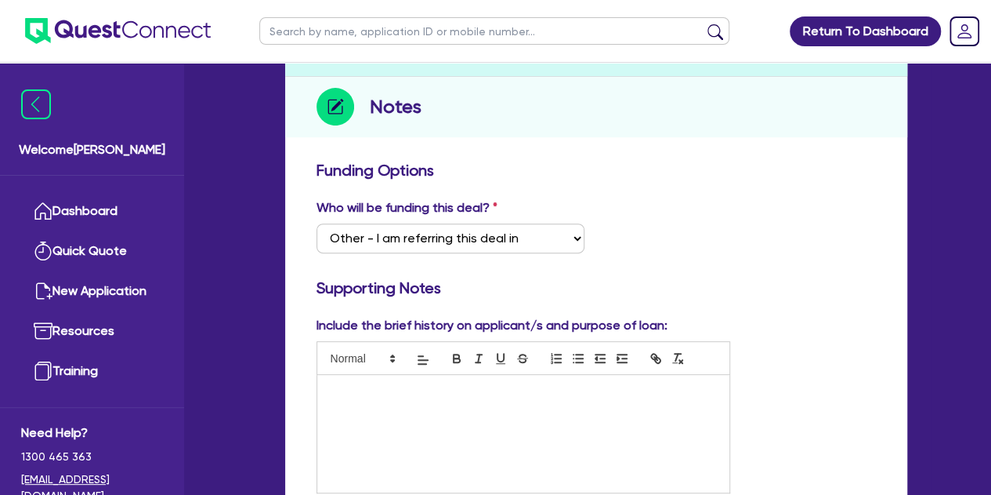
click at [687, 243] on div "Who will be funding this deal? Select I want Quest to fund 100% I will fund 100…" at bounding box center [596, 231] width 583 height 67
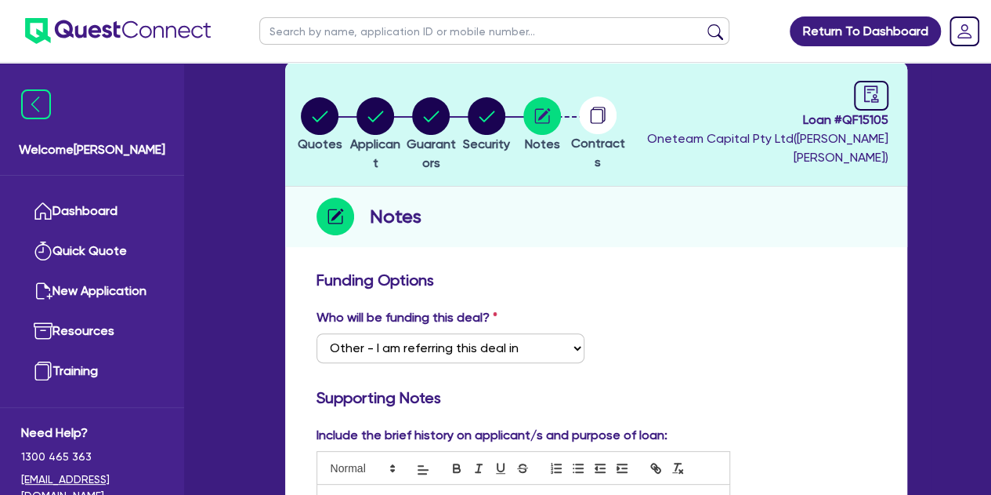
scroll to position [0, 0]
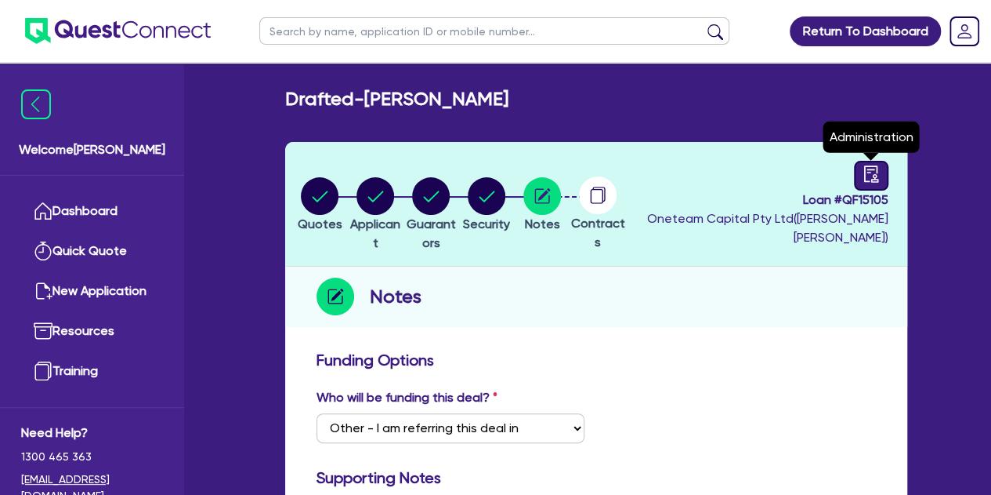
click at [878, 178] on icon "audit" at bounding box center [871, 173] width 17 height 17
select select "DRAFTED_NEW"
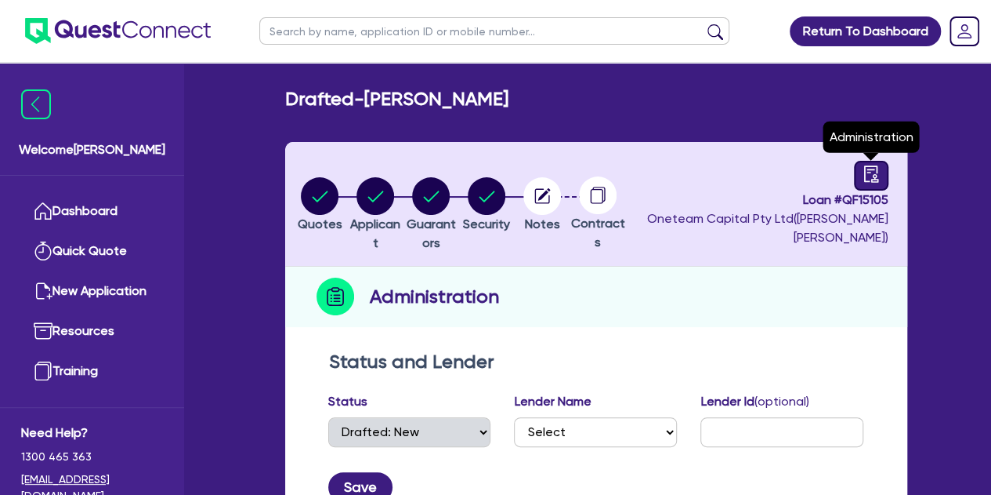
click at [870, 170] on icon "audit" at bounding box center [871, 173] width 17 height 17
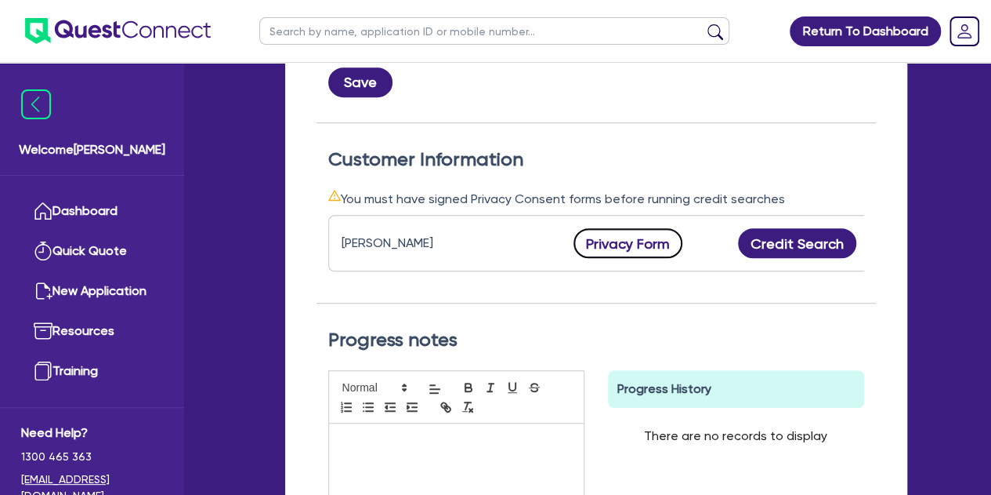
click at [609, 245] on button "Privacy Form" at bounding box center [629, 243] width 110 height 30
